Goal: Complete application form

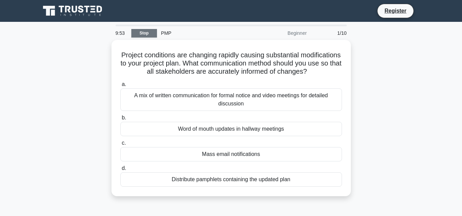
click at [142, 30] on link "Stop" at bounding box center [144, 33] width 26 height 9
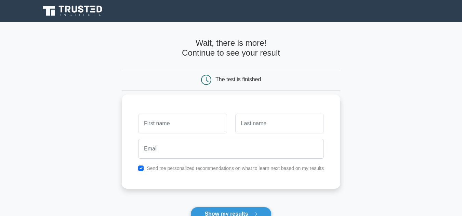
click at [162, 123] on input "text" at bounding box center [182, 124] width 89 height 20
type input "milly"
click at [287, 124] on input "text" at bounding box center [279, 124] width 89 height 20
click at [190, 207] on button "Show my results" at bounding box center [230, 214] width 81 height 14
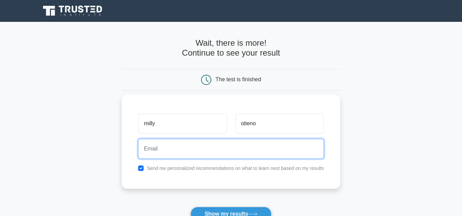
click at [190, 207] on button "Show my results" at bounding box center [230, 214] width 81 height 14
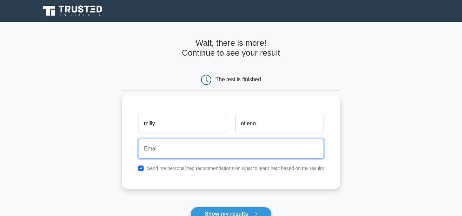
click at [190, 207] on button "Show my results" at bounding box center [230, 214] width 81 height 14
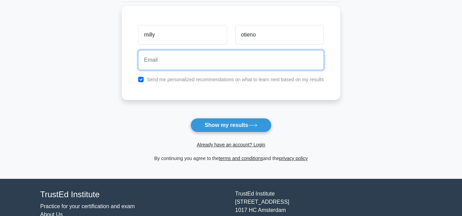
scroll to position [127, 0]
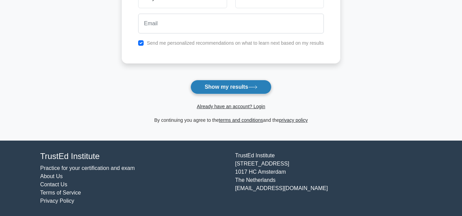
click at [257, 87] on icon at bounding box center [252, 87] width 9 height 4
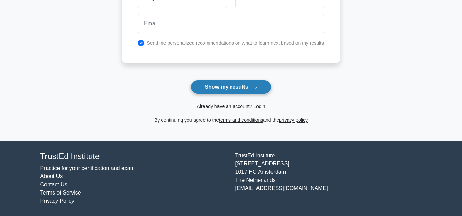
click at [257, 87] on icon at bounding box center [252, 87] width 9 height 4
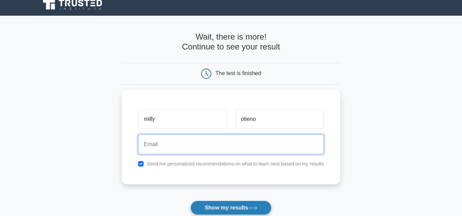
scroll to position [0, 0]
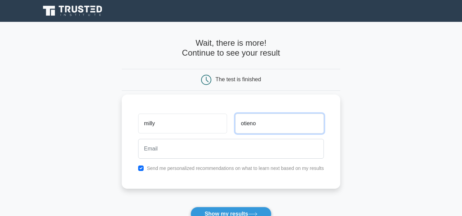
click at [271, 127] on input "otieno" at bounding box center [279, 124] width 89 height 20
type input "o"
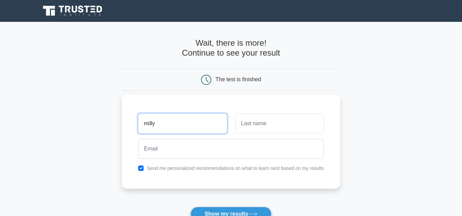
click at [215, 123] on input "milly" at bounding box center [182, 124] width 89 height 20
type input "m"
